Goal: Information Seeking & Learning: Learn about a topic

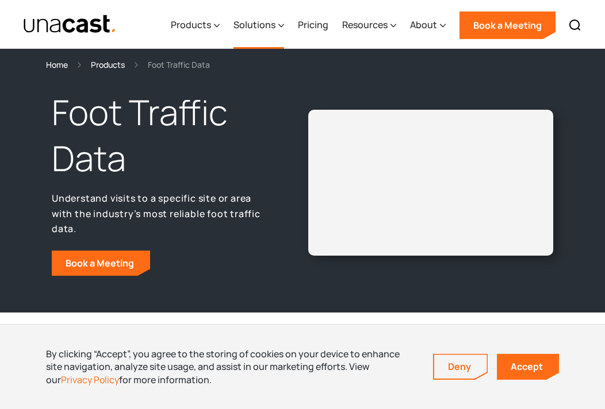
click at [262, 22] on div "Solutions" at bounding box center [254, 25] width 42 height 14
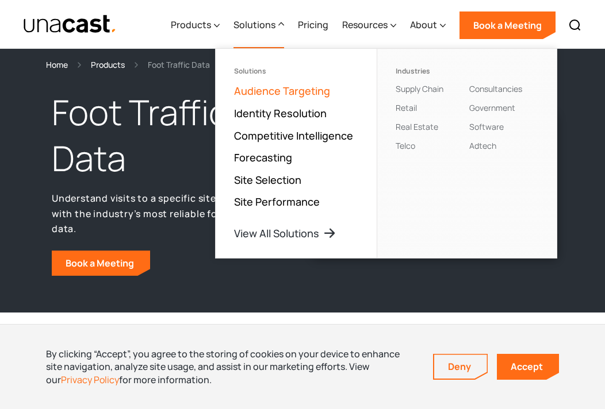
click at [279, 92] on link "Audience Targeting" at bounding box center [282, 91] width 96 height 14
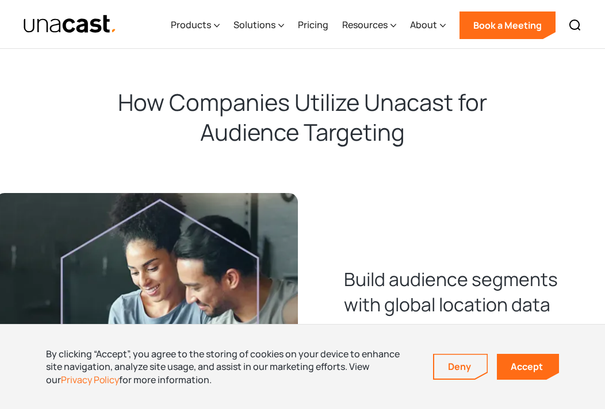
scroll to position [369, 0]
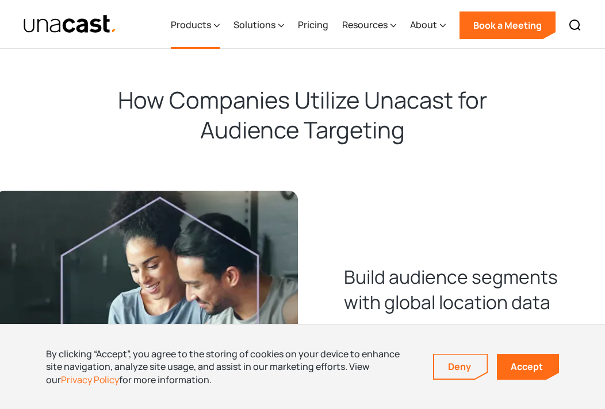
click at [188, 24] on div "Products" at bounding box center [191, 25] width 40 height 14
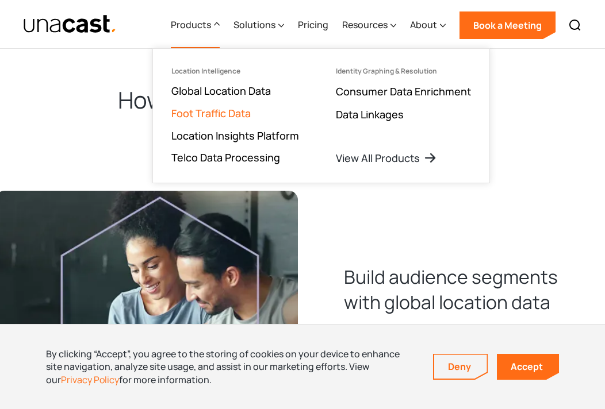
click at [217, 113] on link "Foot Traffic Data" at bounding box center [210, 113] width 79 height 14
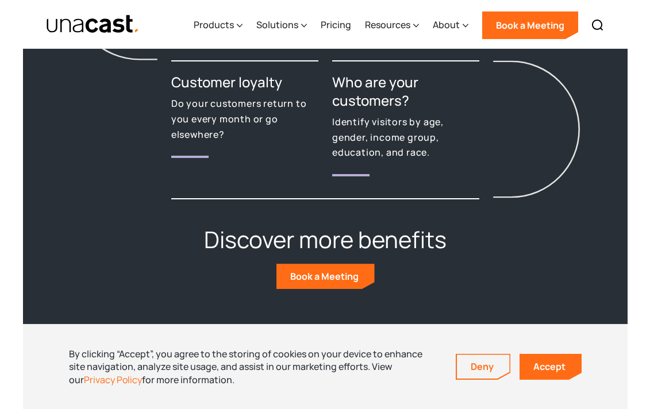
scroll to position [1644, 0]
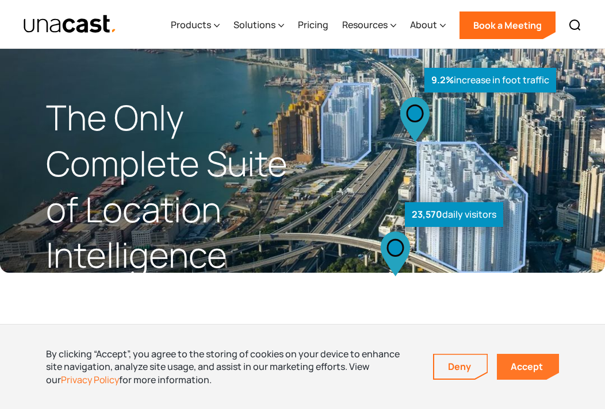
click at [538, 369] on link "Accept" at bounding box center [528, 367] width 62 height 26
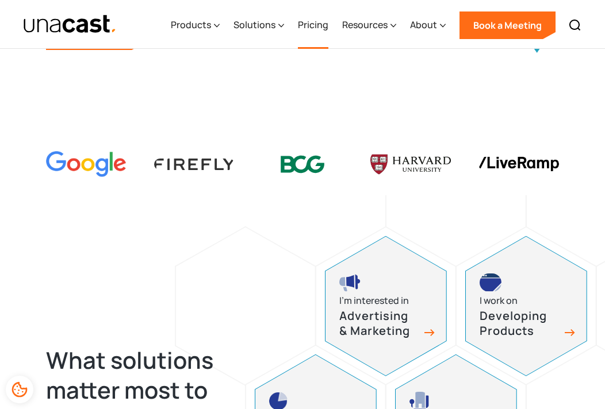
scroll to position [360, 0]
